Goal: Complete application form: Complete application form

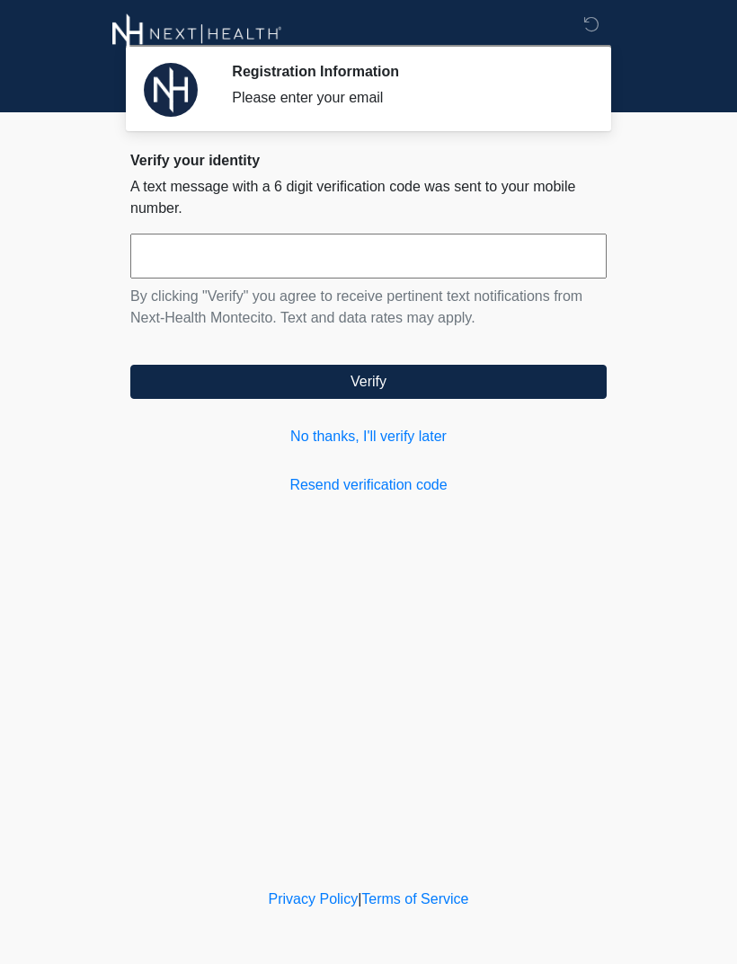
click at [466, 254] on input "text" at bounding box center [368, 256] width 476 height 45
type input "******"
click at [430, 377] on button "Verify" at bounding box center [368, 382] width 476 height 34
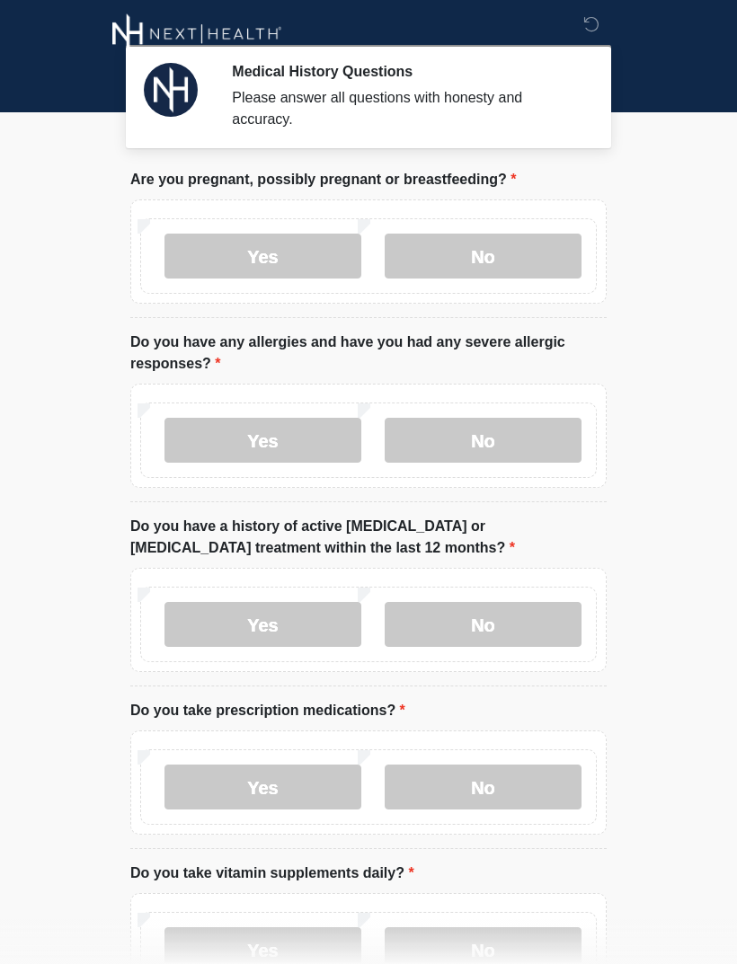
click at [529, 248] on label "No" at bounding box center [483, 256] width 197 height 45
click at [529, 429] on label "No" at bounding box center [483, 440] width 197 height 45
click at [534, 617] on label "No" at bounding box center [483, 624] width 197 height 45
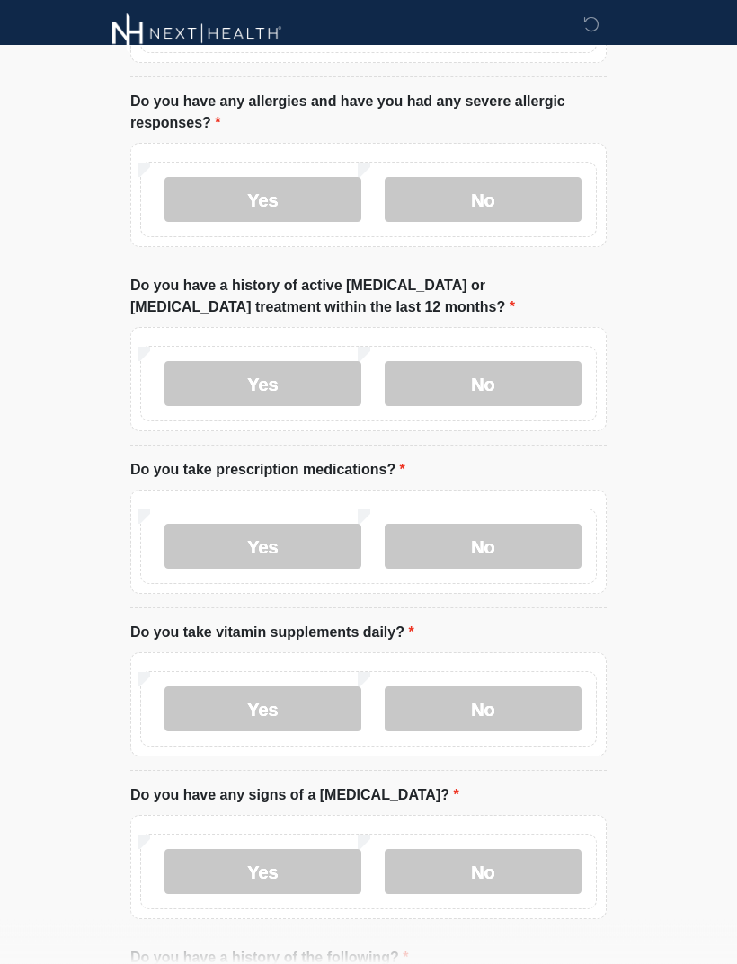
scroll to position [241, 0]
click at [531, 538] on label "No" at bounding box center [483, 546] width 197 height 45
click at [308, 695] on label "Yes" at bounding box center [262, 709] width 197 height 45
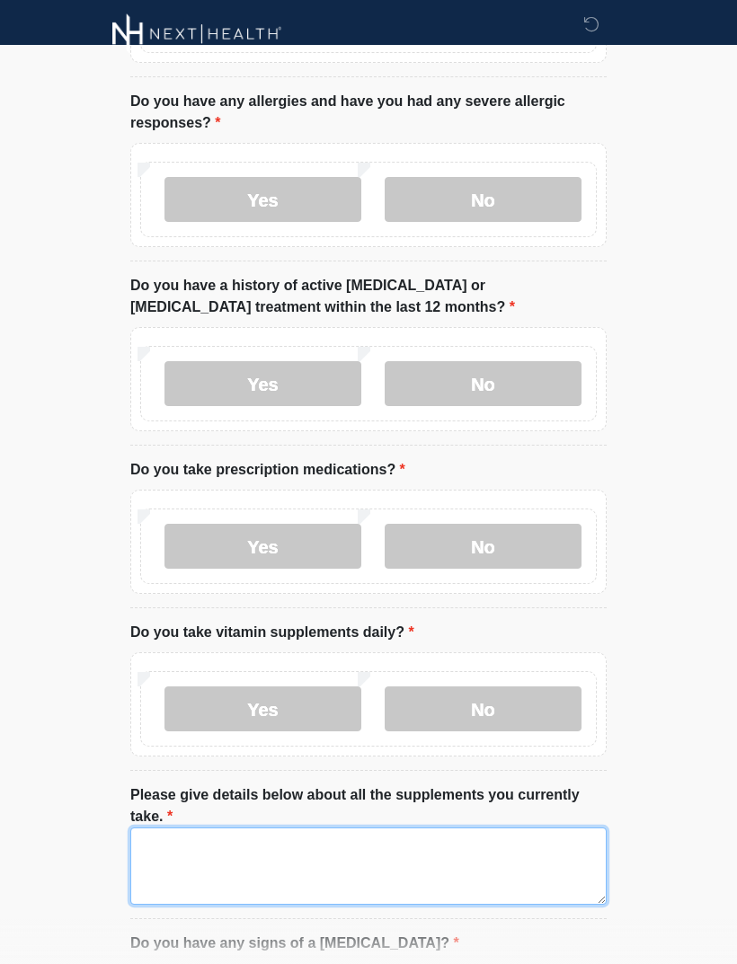
click at [458, 874] on textarea "Please give details below about all the supplements you currently take." at bounding box center [368, 866] width 476 height 77
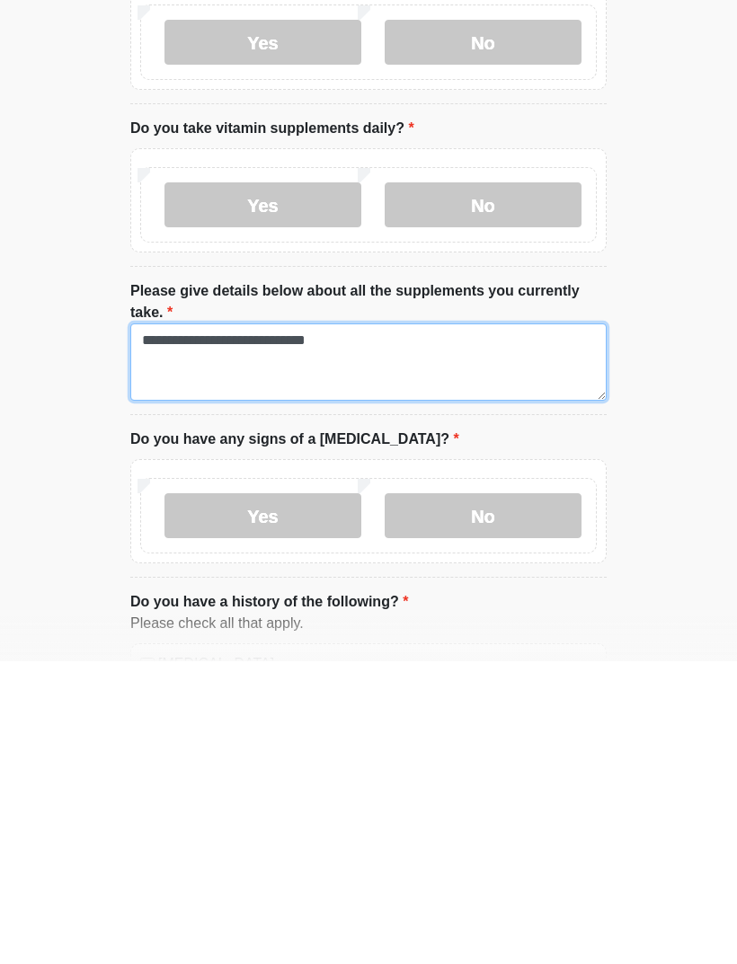
type textarea "**********"
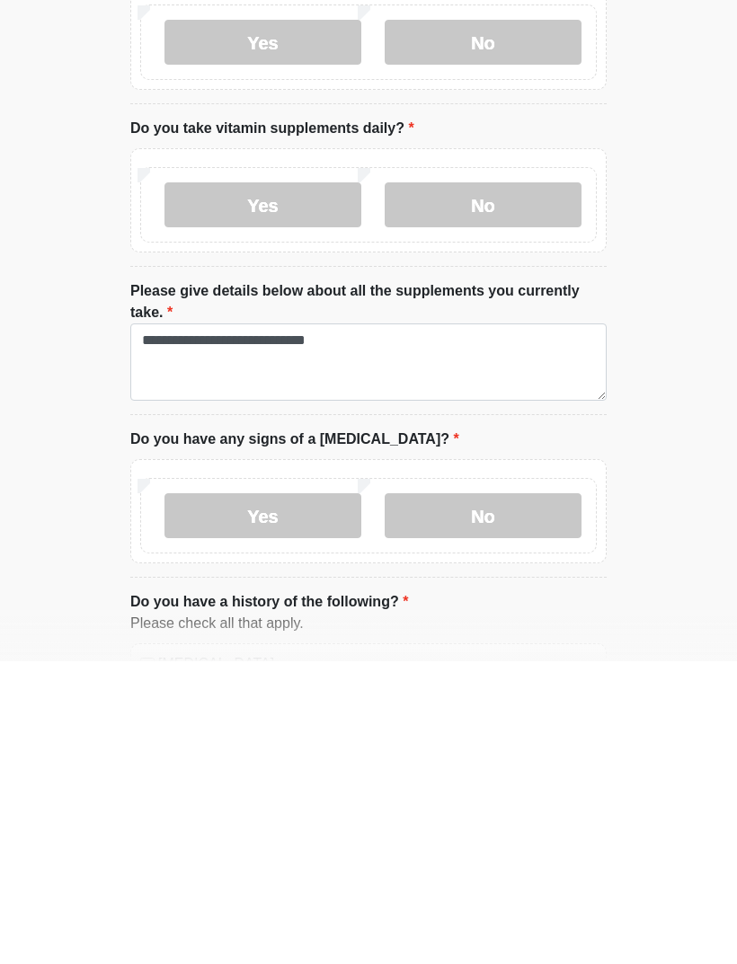
click at [521, 796] on label "No" at bounding box center [483, 818] width 197 height 45
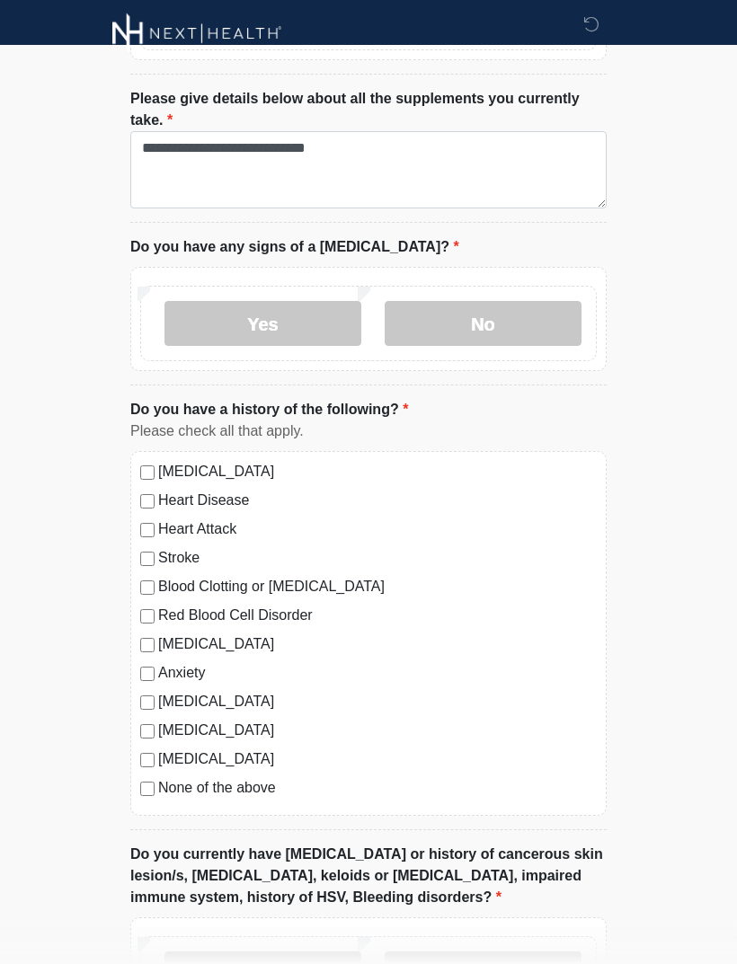
scroll to position [938, 0]
click at [159, 779] on label "None of the above" at bounding box center [377, 788] width 439 height 22
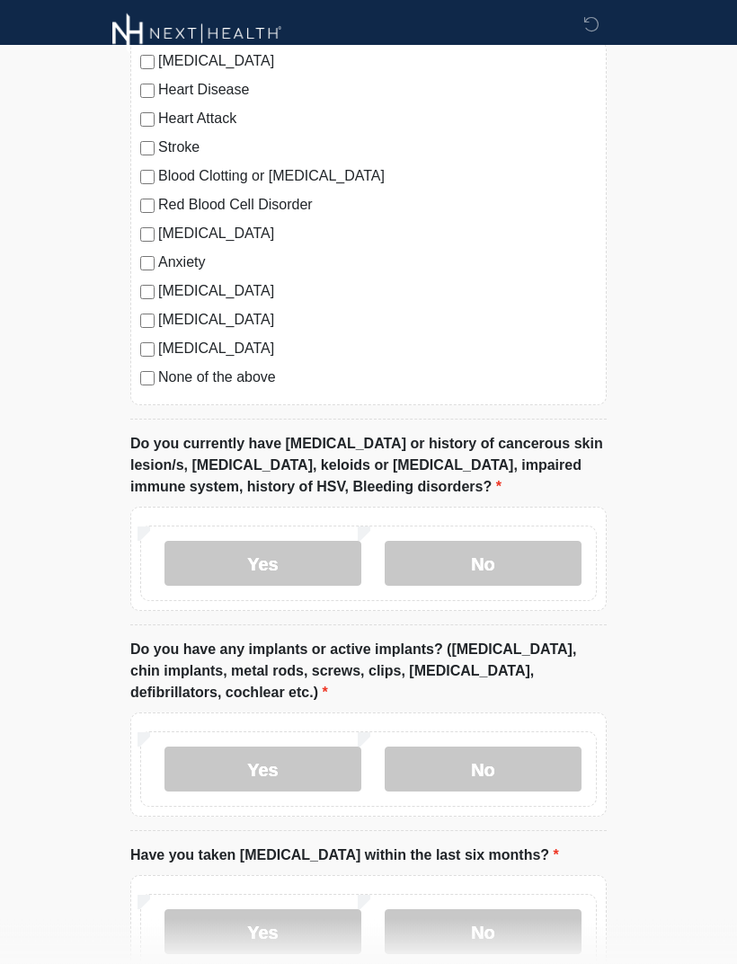
scroll to position [1348, 0]
click at [527, 562] on label "No" at bounding box center [483, 563] width 197 height 45
click at [525, 763] on label "No" at bounding box center [483, 768] width 197 height 45
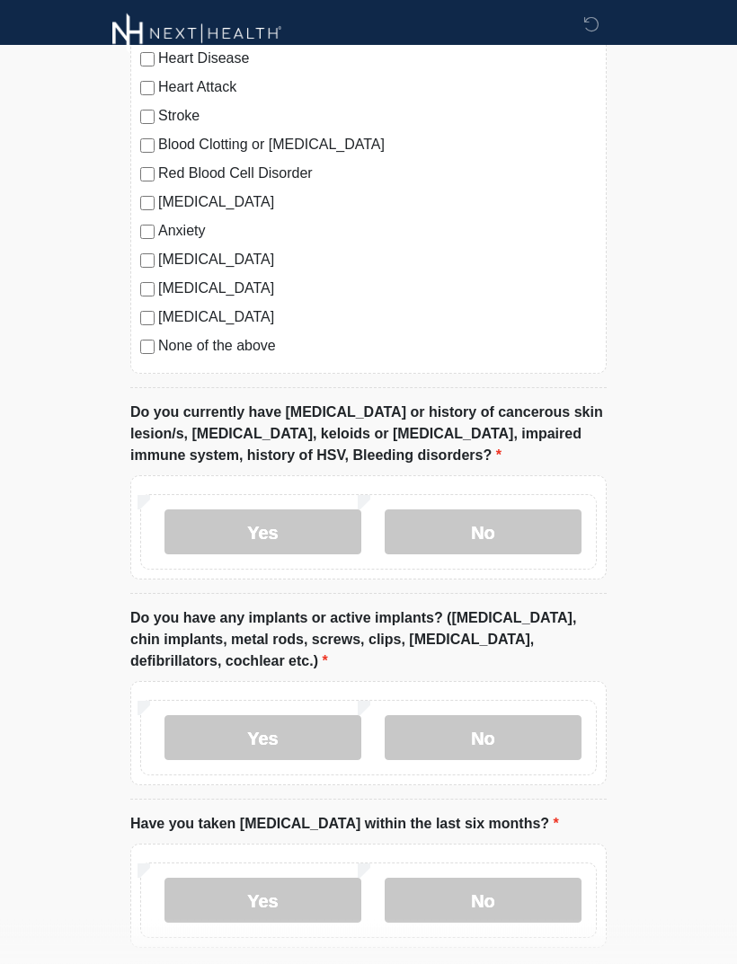
scroll to position [1461, 0]
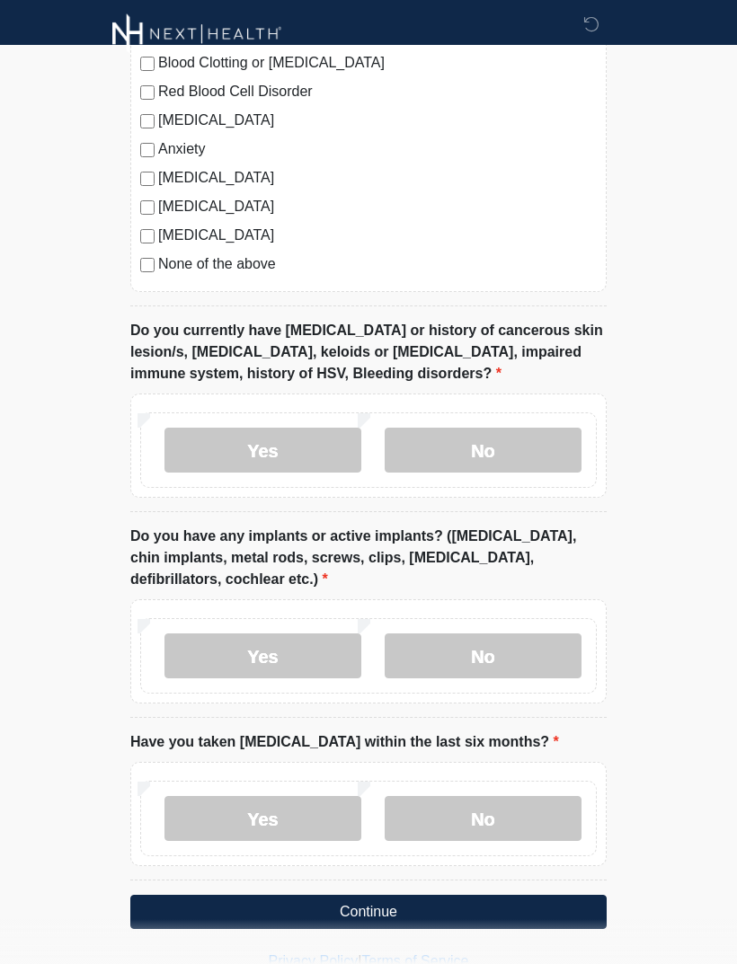
click at [516, 808] on label "No" at bounding box center [483, 818] width 197 height 45
click at [551, 912] on button "Continue" at bounding box center [368, 912] width 476 height 34
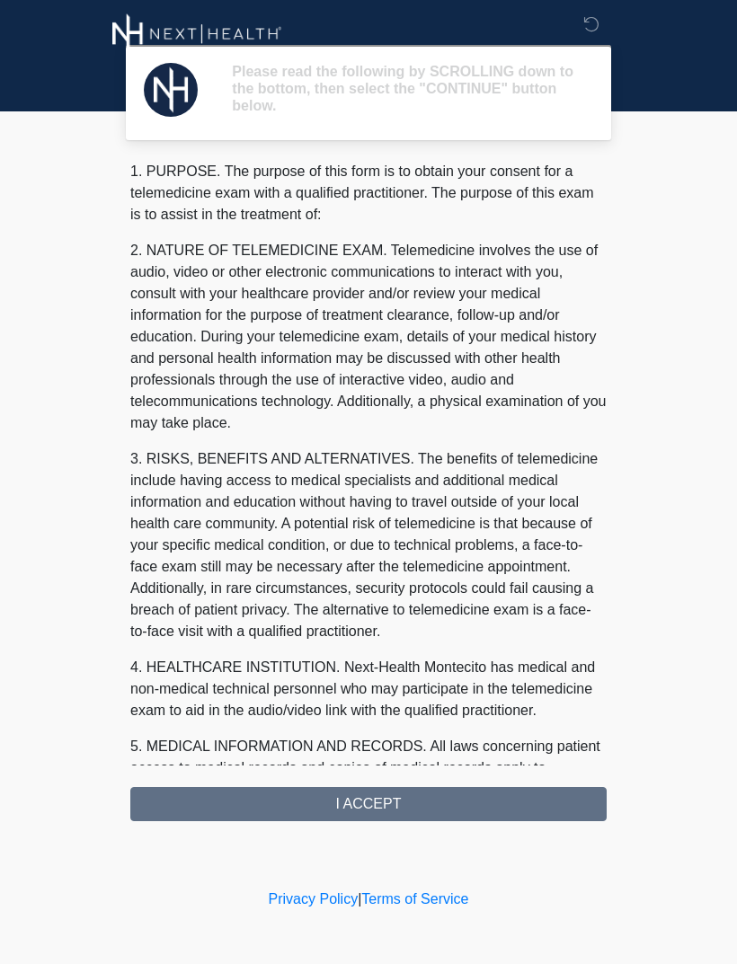
scroll to position [0, 0]
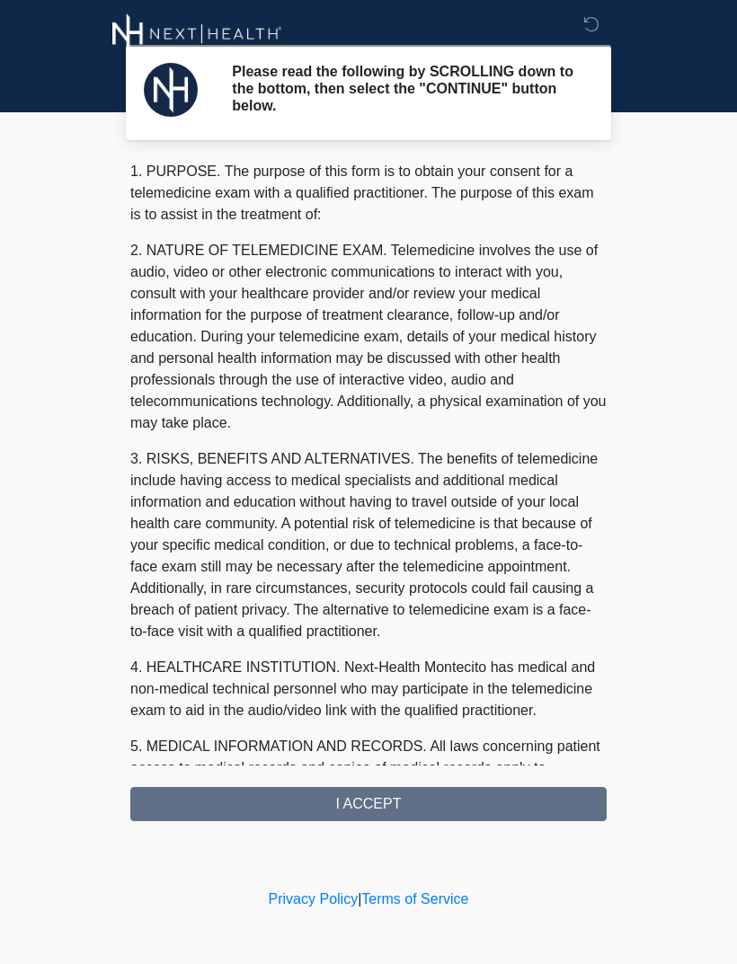
click at [494, 807] on div "1. PURPOSE. The purpose of this form is to obtain your consent for a telemedici…" at bounding box center [368, 491] width 476 height 661
click at [429, 805] on div "1. PURPOSE. The purpose of this form is to obtain your consent for a telemedici…" at bounding box center [368, 491] width 476 height 661
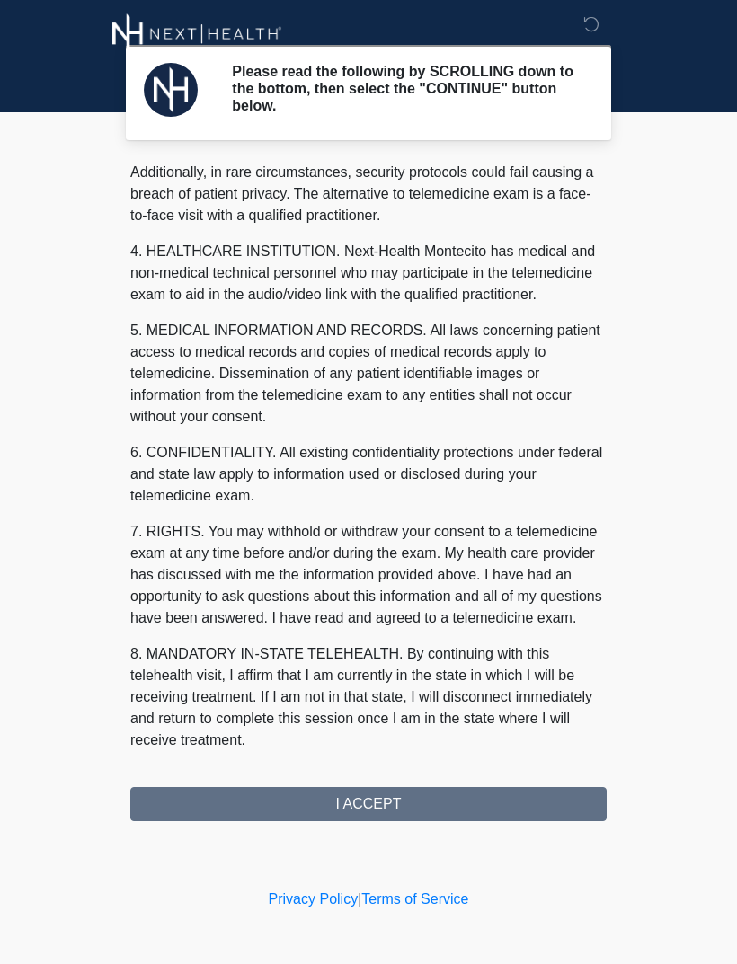
scroll to position [438, 0]
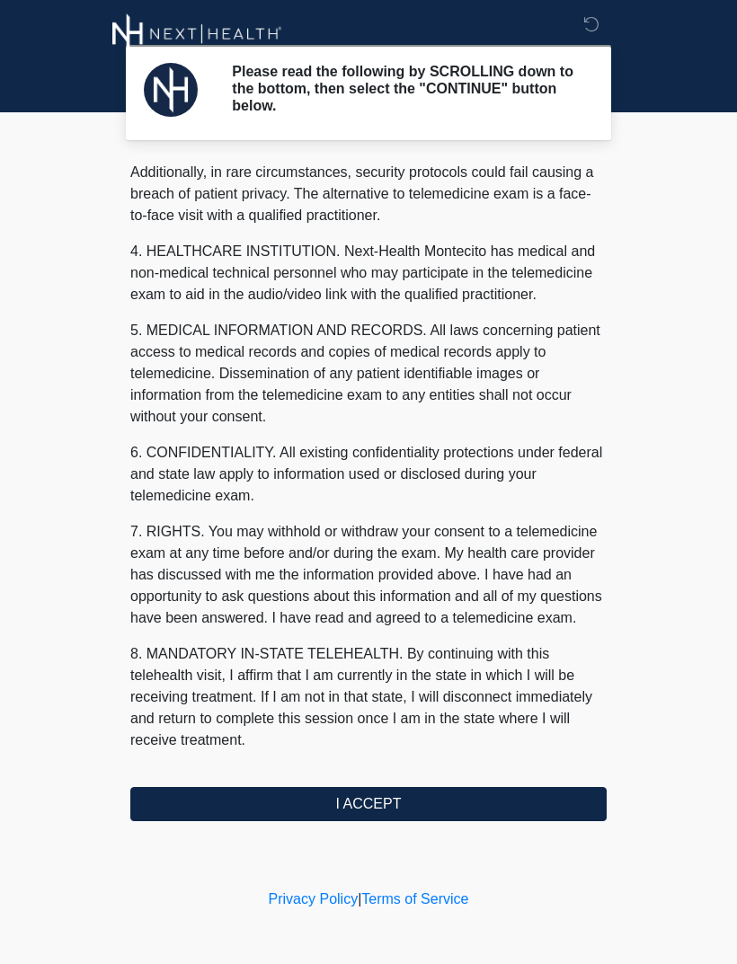
click at [374, 813] on button "I ACCEPT" at bounding box center [368, 804] width 476 height 34
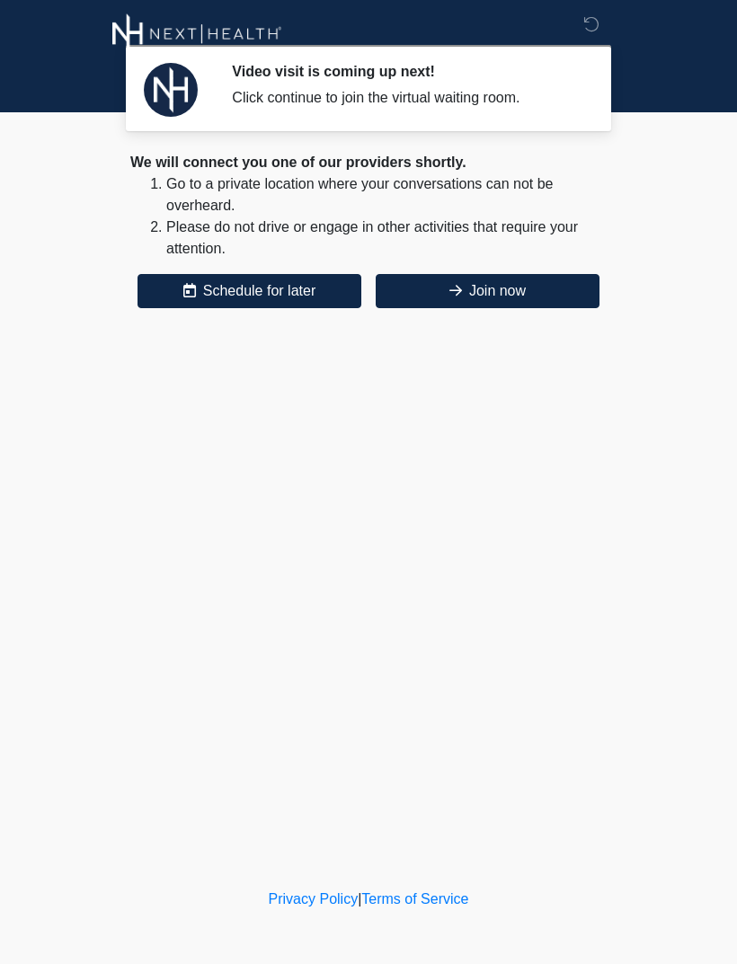
click at [533, 291] on button "Join now" at bounding box center [488, 291] width 224 height 34
